Goal: Transaction & Acquisition: Download file/media

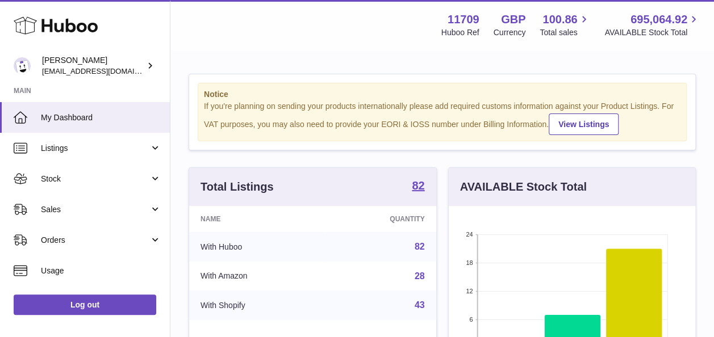
scroll to position [177, 246]
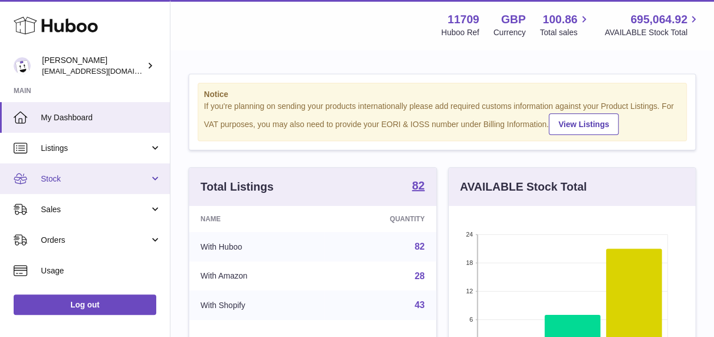
click at [69, 181] on span "Stock" at bounding box center [95, 179] width 108 height 11
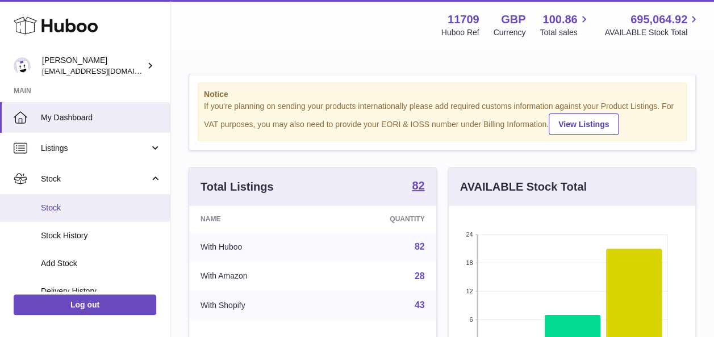
click at [43, 209] on span "Stock" at bounding box center [101, 208] width 120 height 11
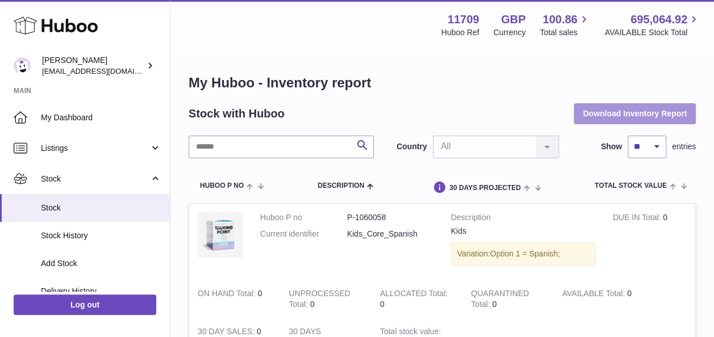
click at [628, 119] on button "Download Inventory Report" at bounding box center [634, 113] width 122 height 20
